Goal: Navigation & Orientation: Find specific page/section

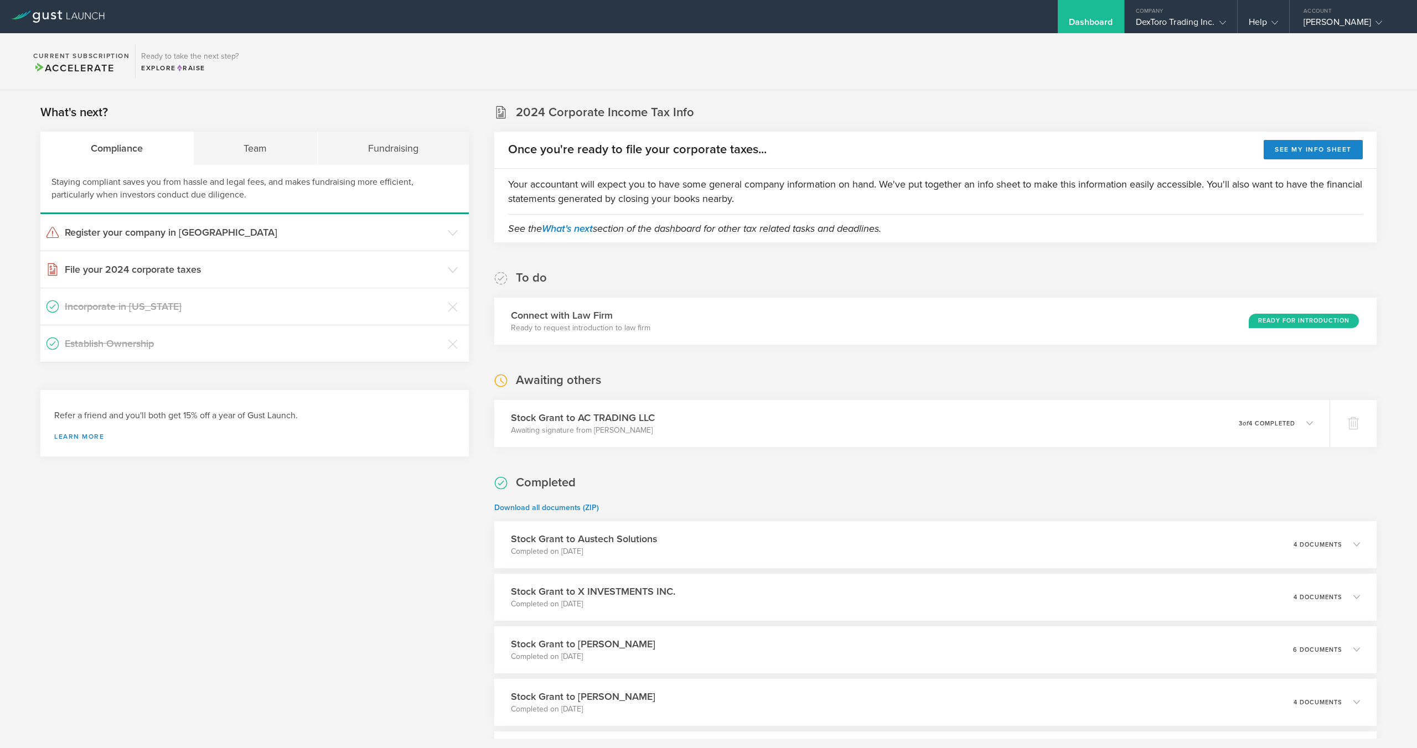
click at [1189, 27] on div "DexToro Trading Inc." at bounding box center [1181, 25] width 90 height 17
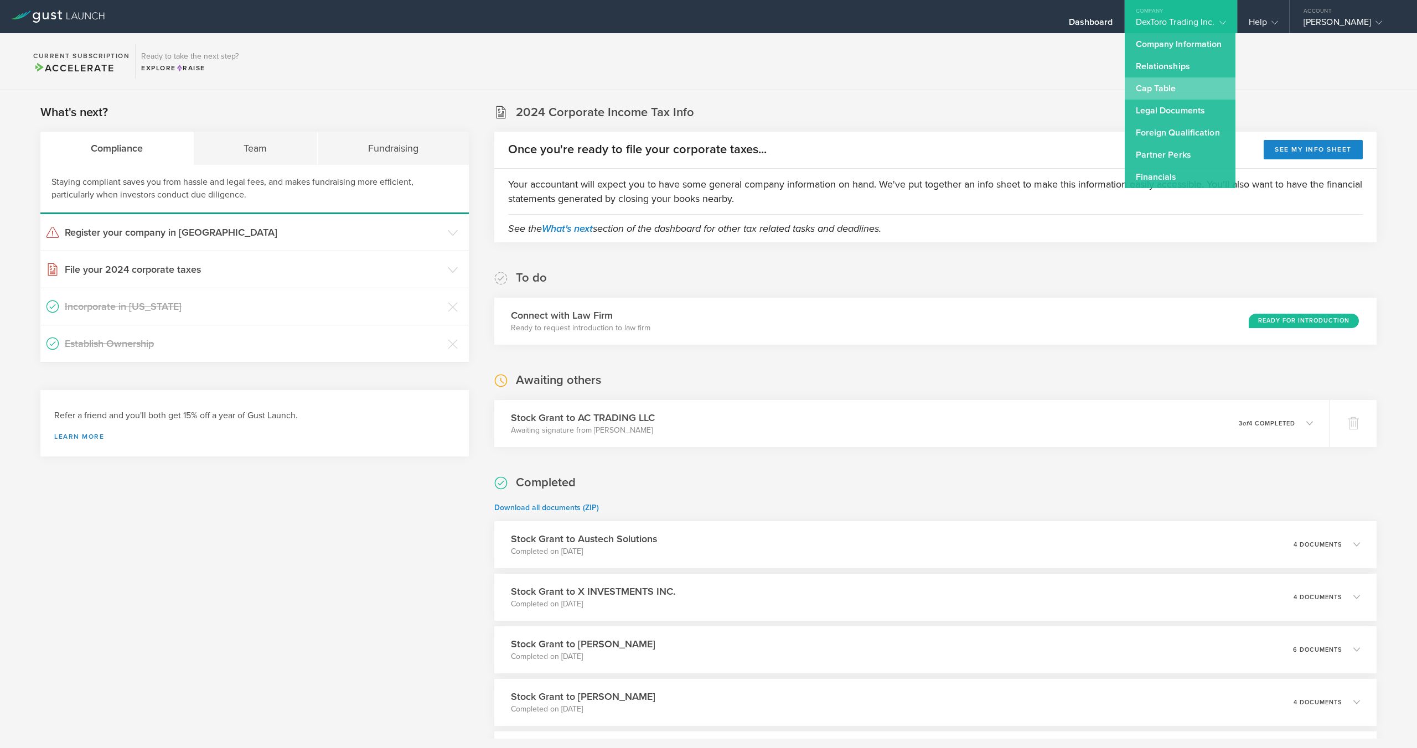
click at [1155, 83] on link "Cap Table" at bounding box center [1180, 88] width 111 height 22
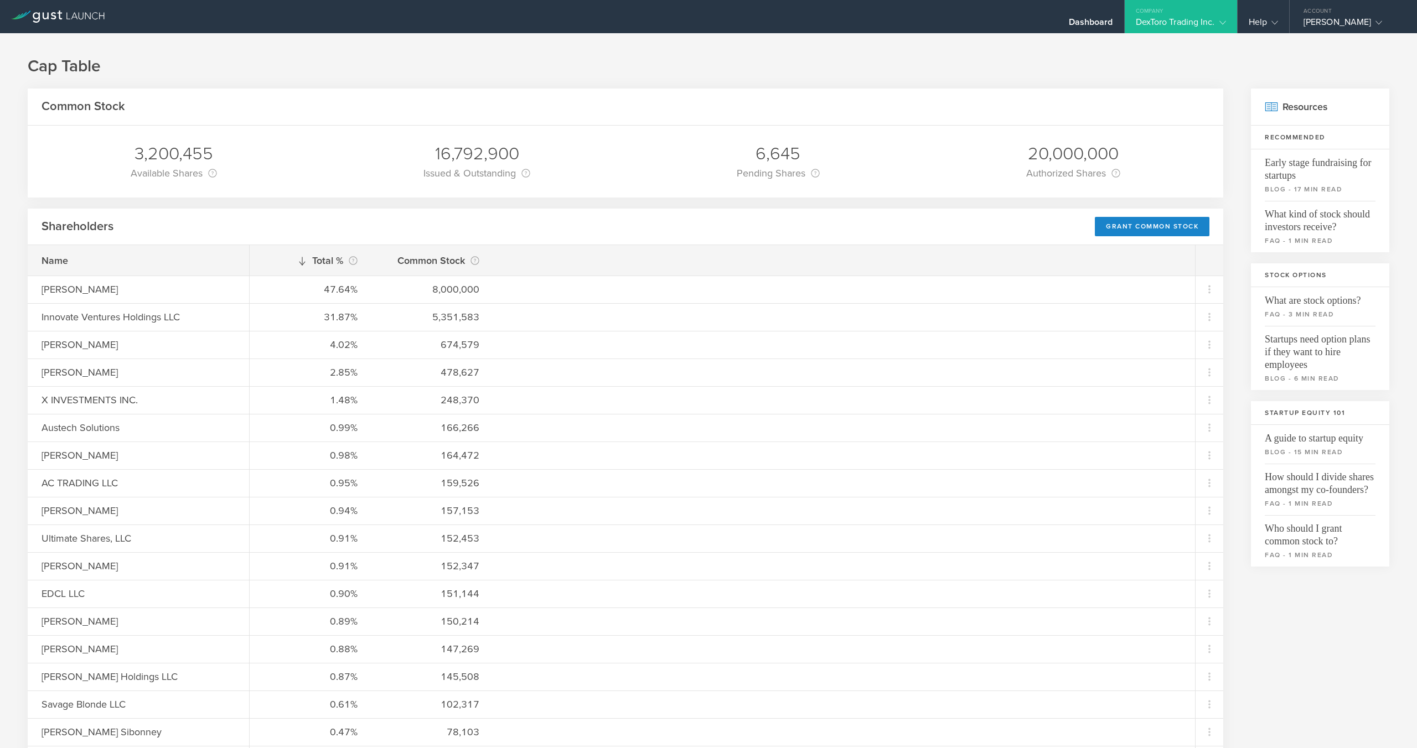
click at [747, 55] on h1 "Cap Table" at bounding box center [709, 66] width 1362 height 22
drag, startPoint x: 1273, startPoint y: 13, endPoint x: 1269, endPoint y: 43, distance: 30.1
click at [1273, 13] on div "Help" at bounding box center [1263, 16] width 51 height 33
click at [1283, 43] on link "Contact Us" at bounding box center [1293, 44] width 111 height 22
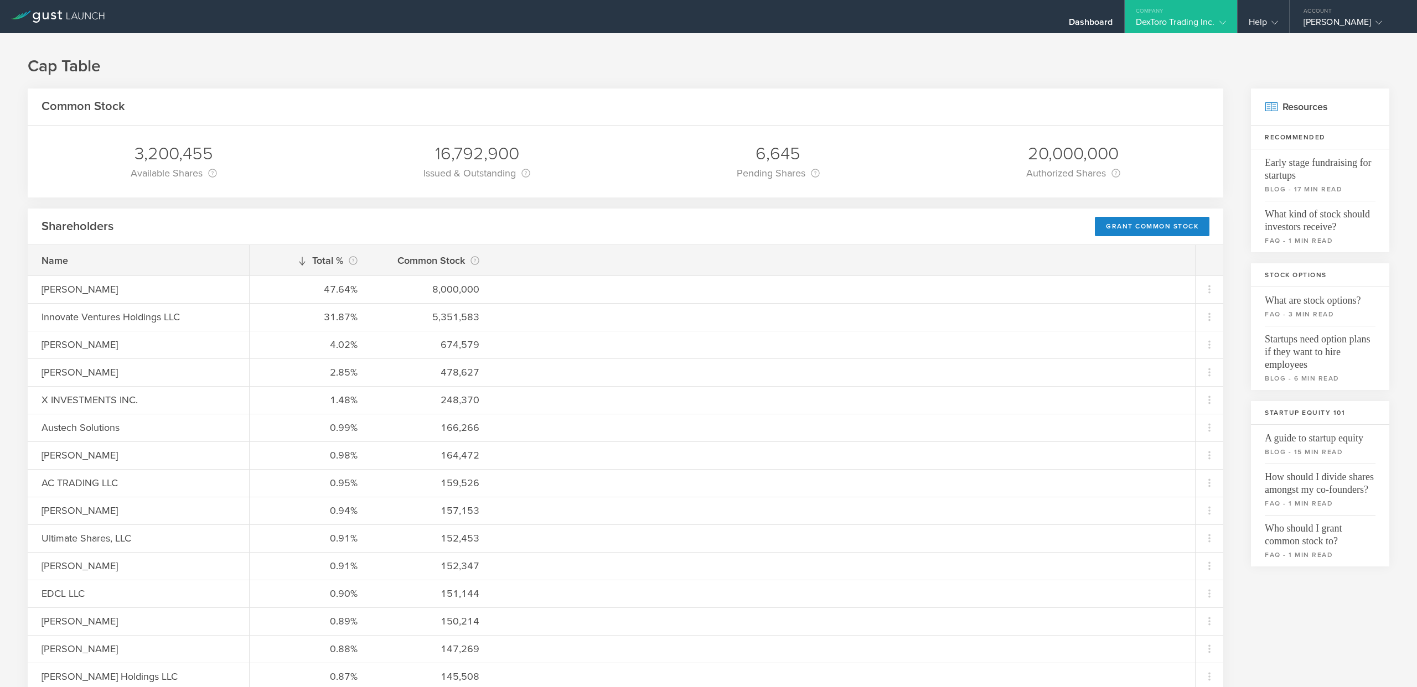
click at [287, 230] on div "Shareholders Grant Common Stock" at bounding box center [626, 227] width 1196 height 37
click at [433, 71] on h1 "Cap Table" at bounding box center [709, 66] width 1362 height 22
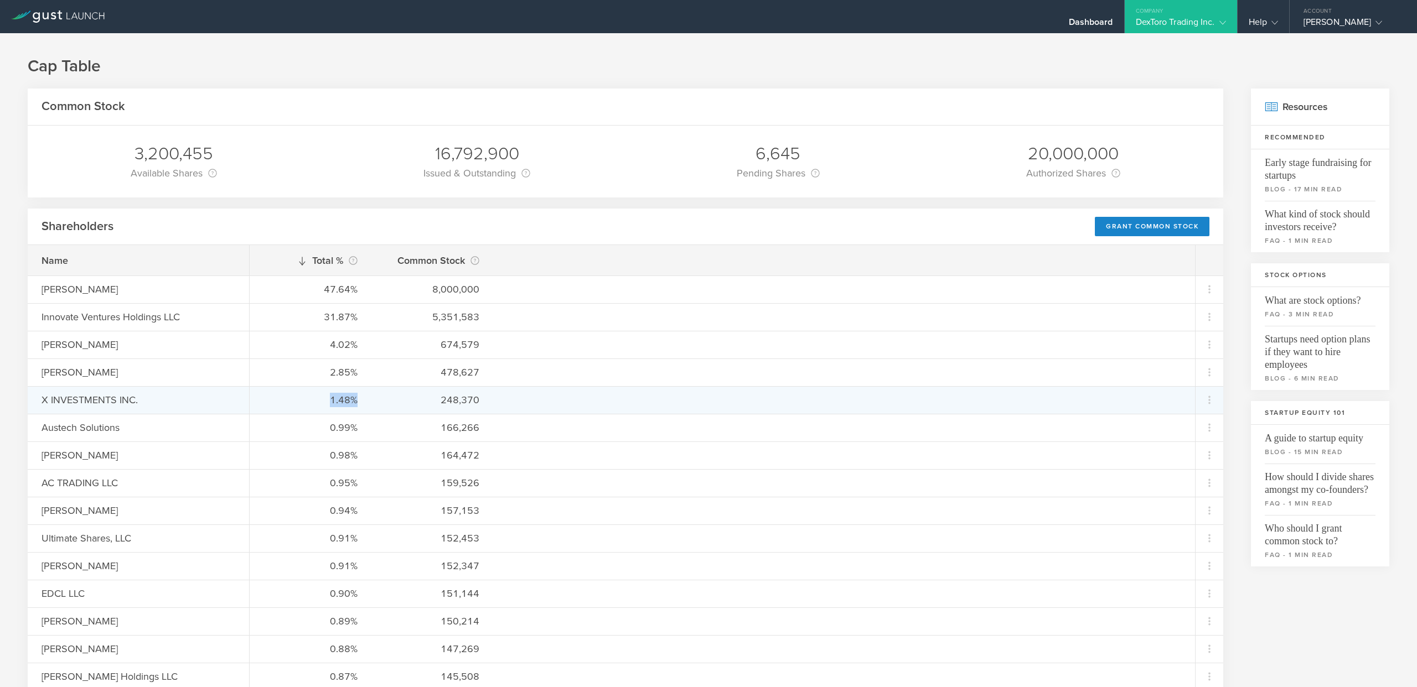
drag, startPoint x: 369, startPoint y: 399, endPoint x: 280, endPoint y: 398, distance: 89.1
click at [280, 398] on div "1.48% 248,370" at bounding box center [722, 400] width 945 height 28
click at [280, 397] on div "1.48%" at bounding box center [310, 400] width 94 height 14
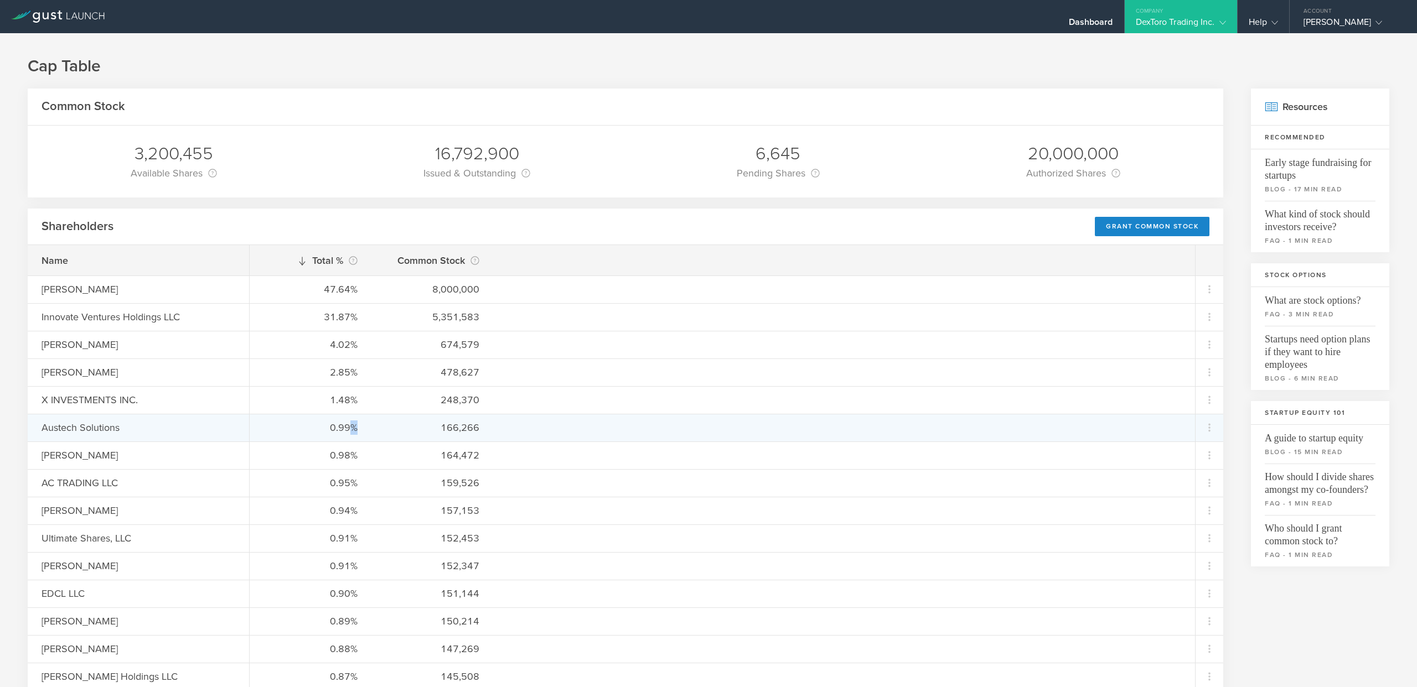
click at [302, 426] on div "0.99% 166,266" at bounding box center [722, 428] width 945 height 28
click at [298, 426] on div "0.99%" at bounding box center [310, 428] width 94 height 14
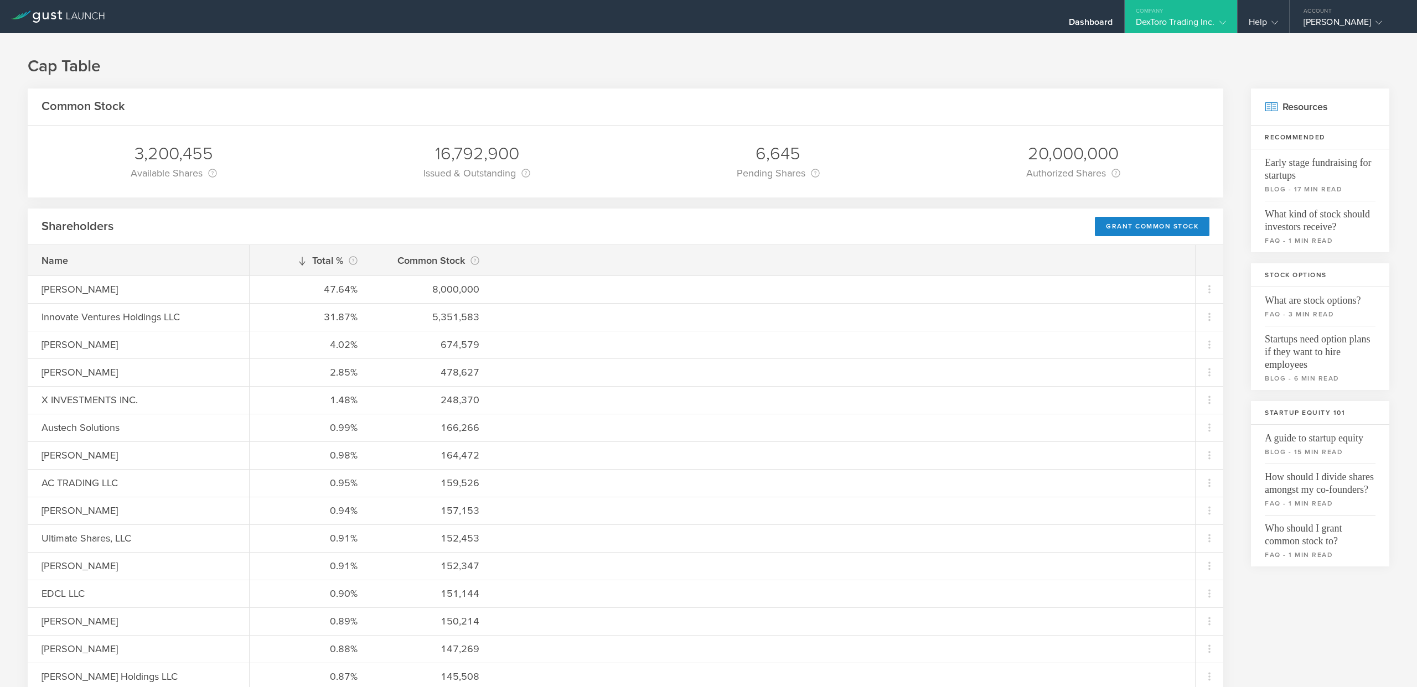
click at [1321, 66] on h1 "Cap Table" at bounding box center [709, 66] width 1362 height 22
click at [508, 69] on h1 "Cap Table" at bounding box center [709, 66] width 1362 height 22
click at [1307, 22] on div "[PERSON_NAME]" at bounding box center [1351, 25] width 94 height 17
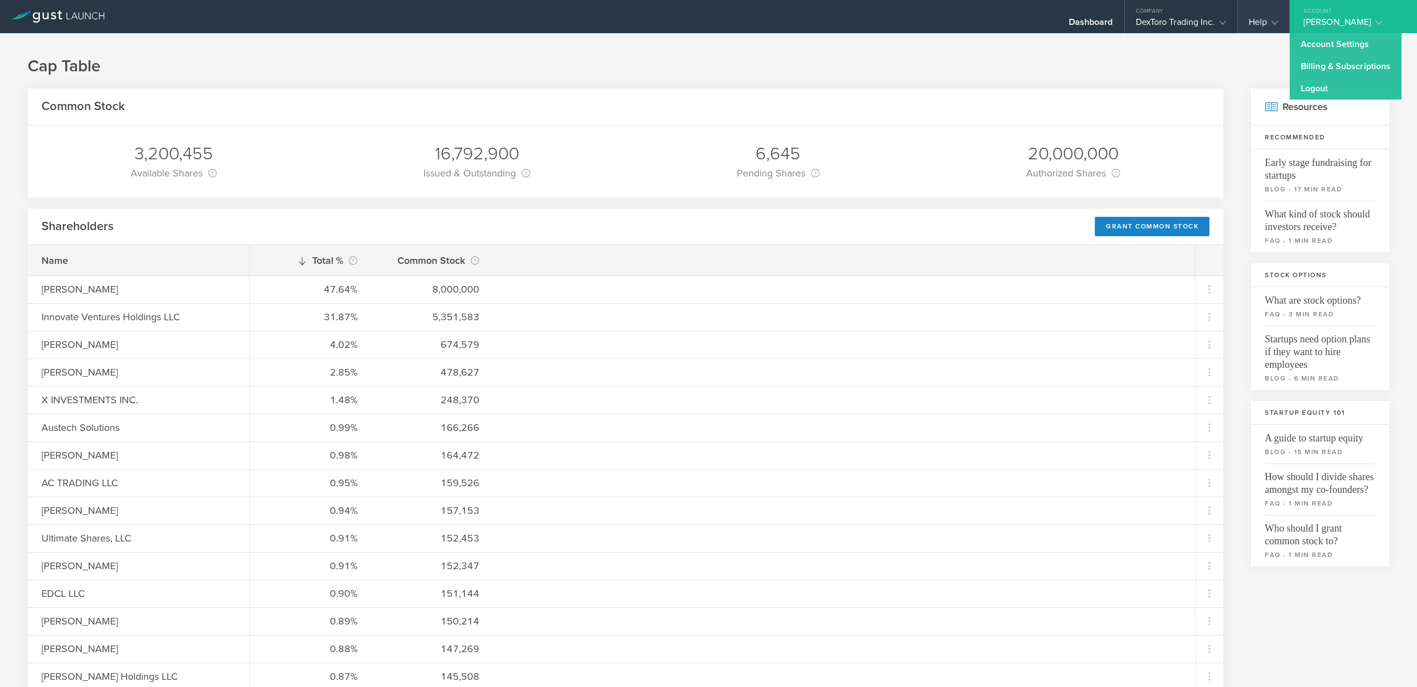
click at [1270, 23] on gust-icon at bounding box center [1272, 22] width 11 height 11
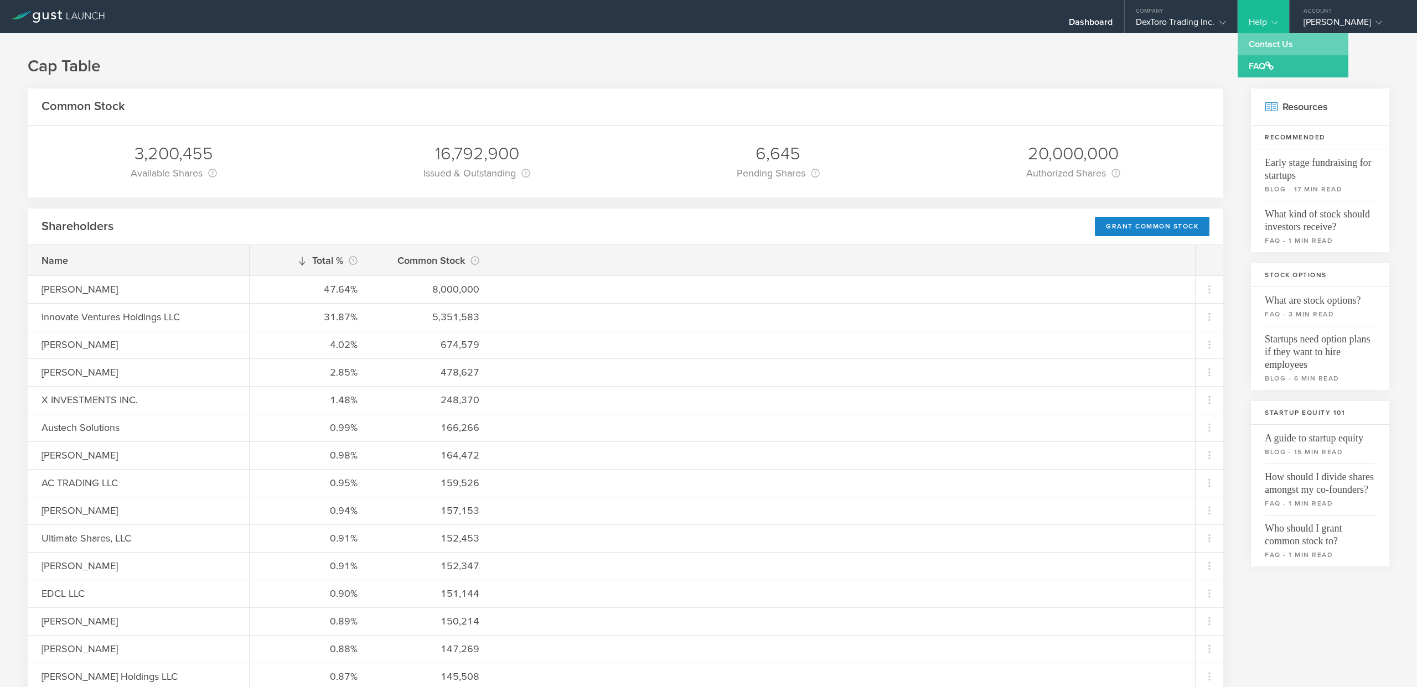
click at [1268, 46] on link "Contact Us" at bounding box center [1293, 44] width 111 height 22
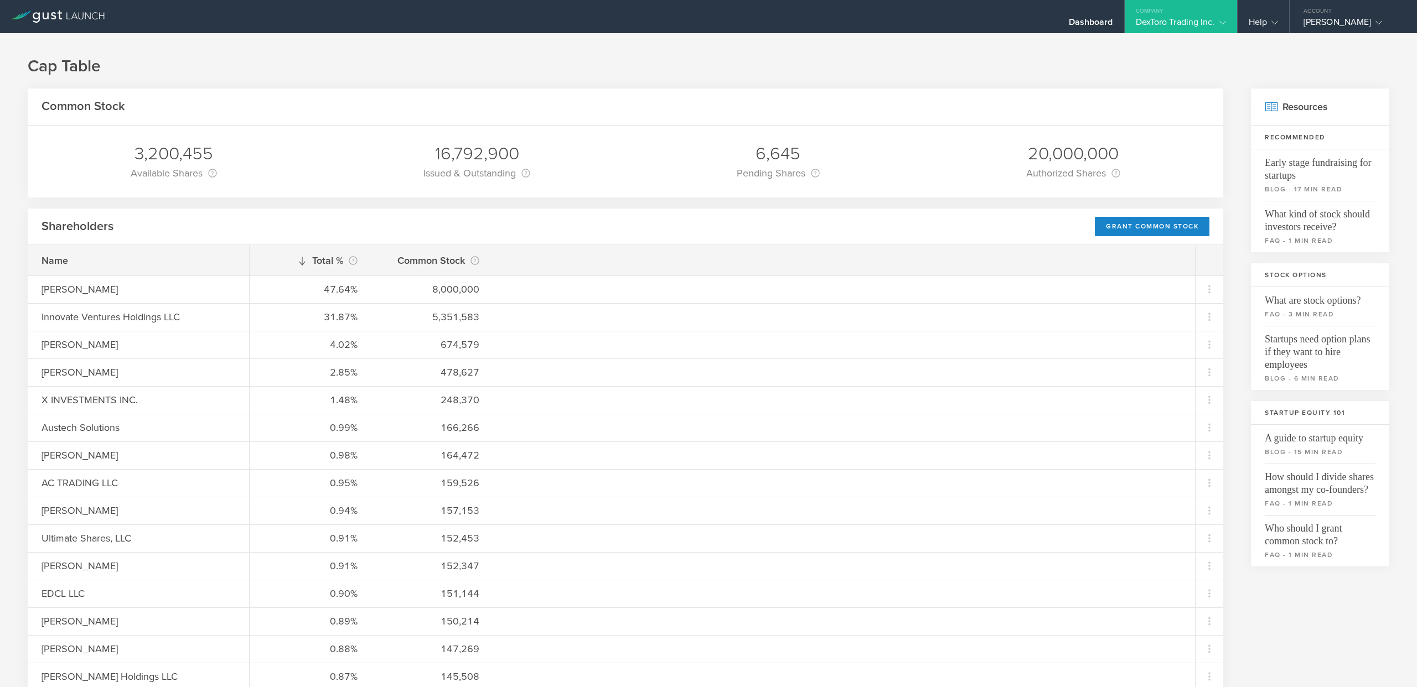
click at [1367, 14] on div "Account" at bounding box center [1353, 8] width 127 height 17
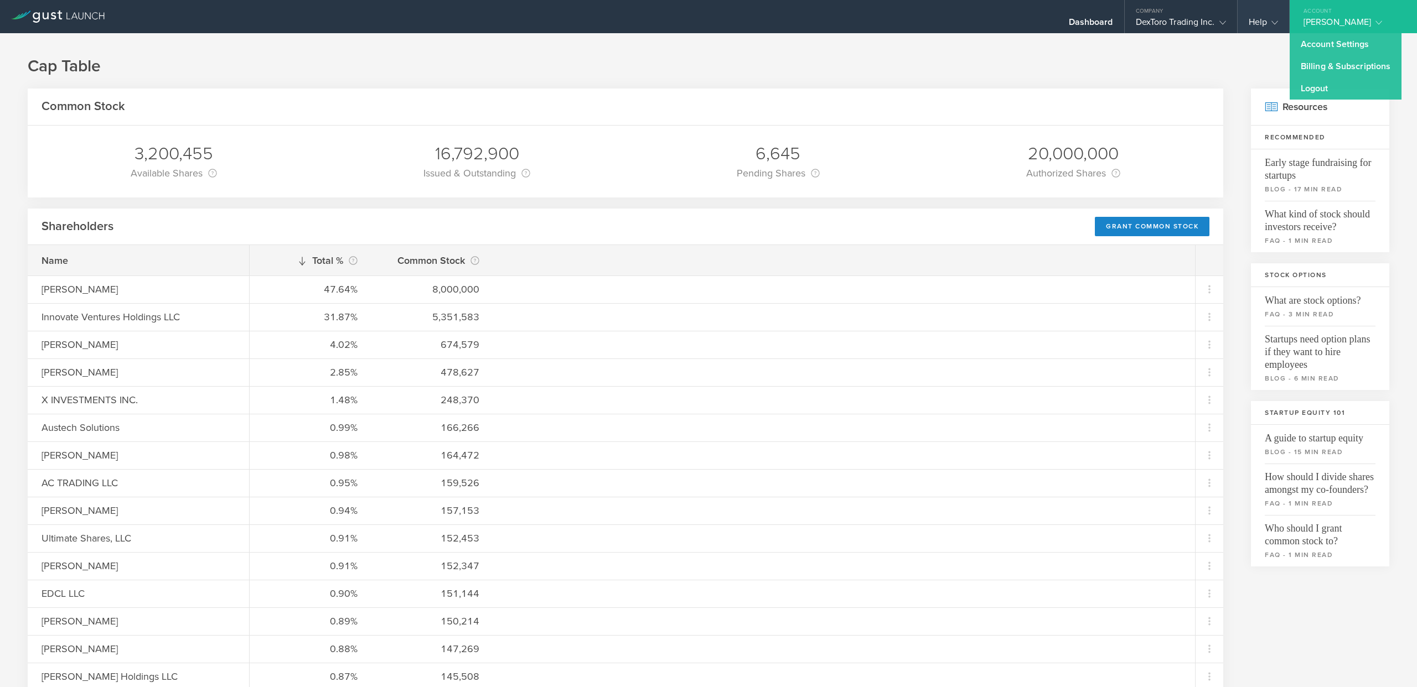
drag, startPoint x: 1223, startPoint y: 36, endPoint x: 1279, endPoint y: 18, distance: 58.8
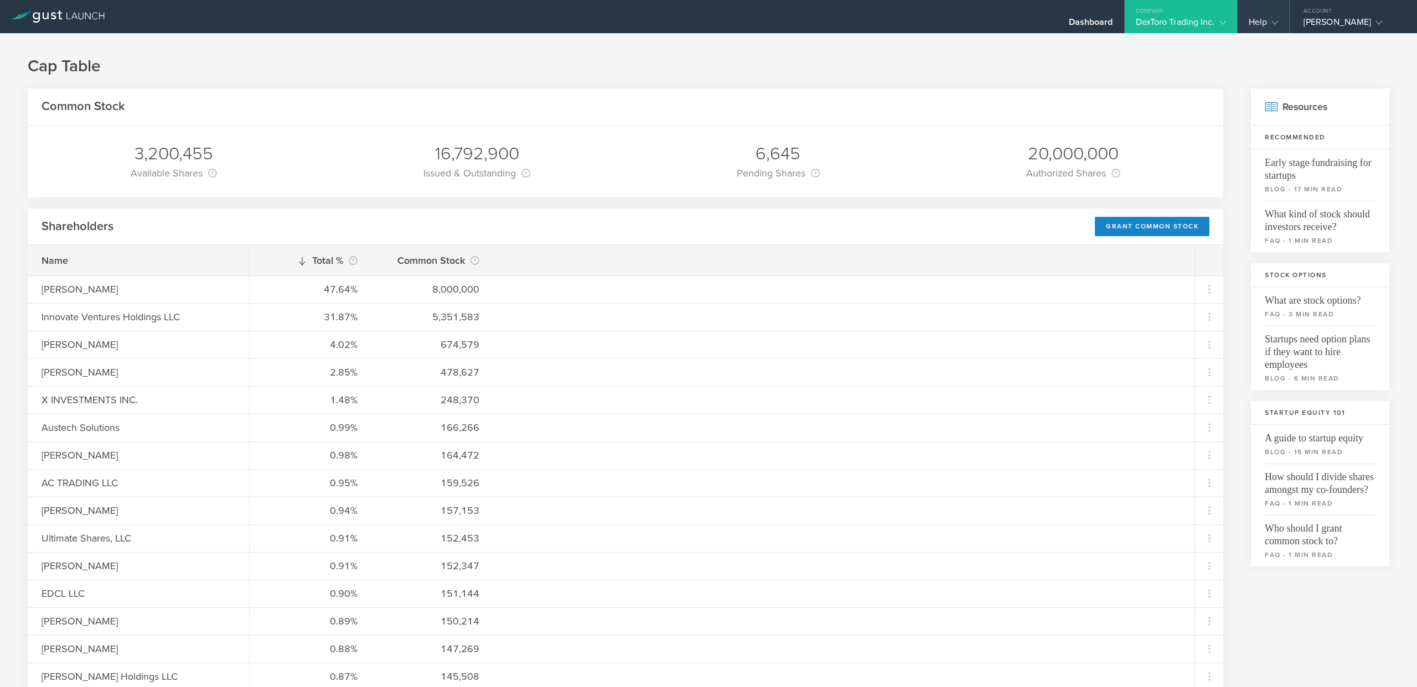
click at [1279, 18] on div "Help" at bounding box center [1263, 16] width 51 height 33
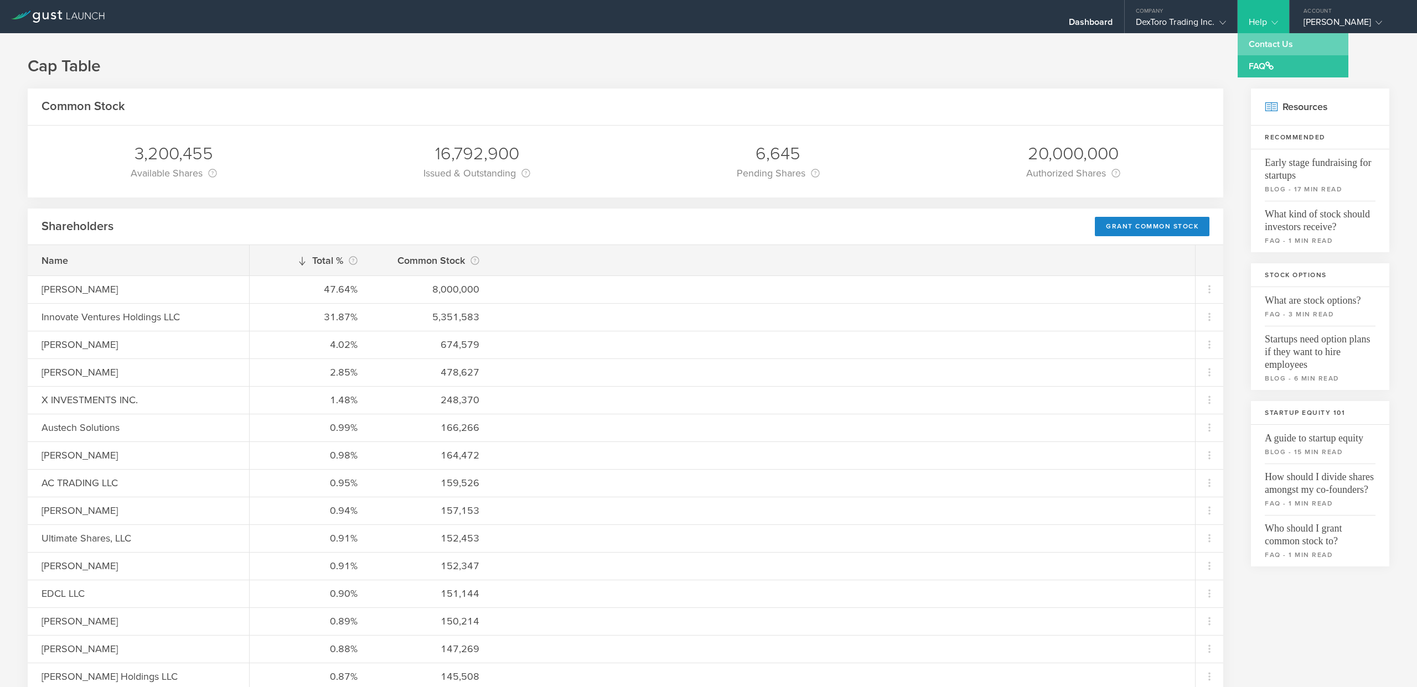
click at [1280, 45] on link "Contact Us" at bounding box center [1293, 44] width 111 height 22
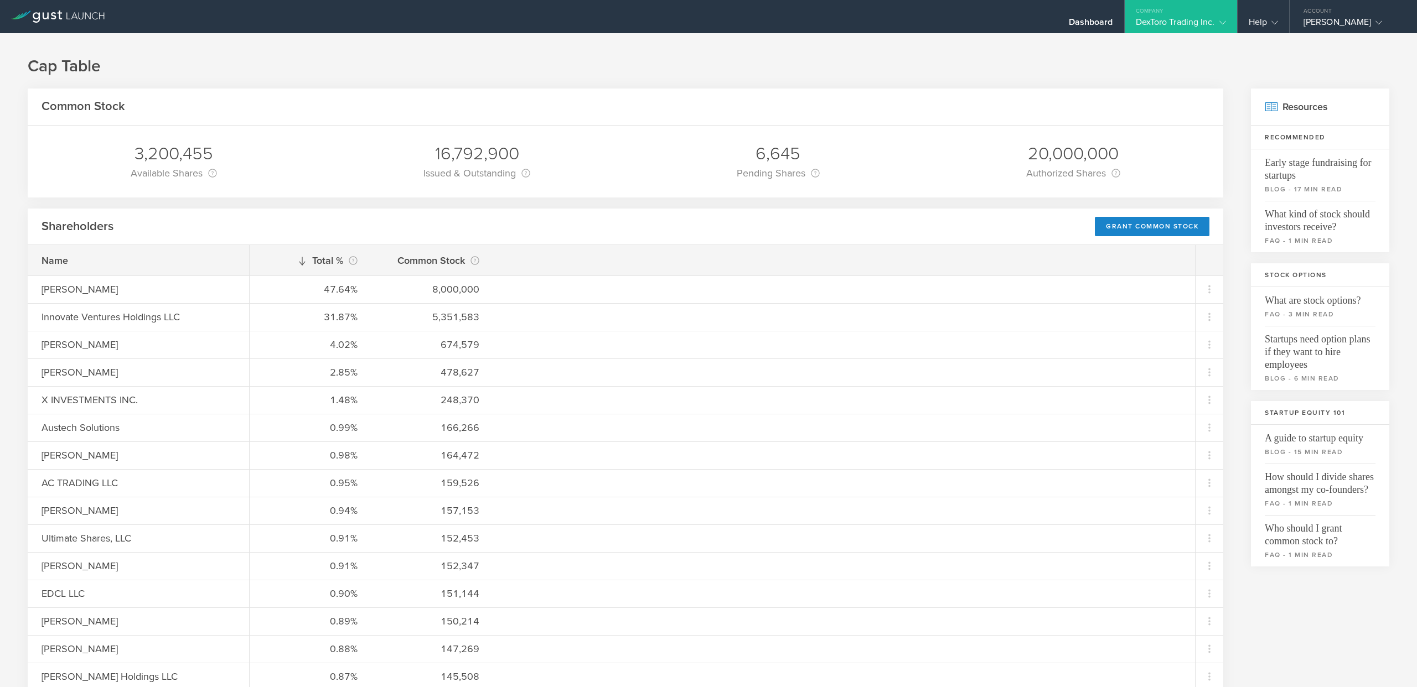
click at [195, 66] on h1 "Cap Table" at bounding box center [709, 66] width 1362 height 22
